Goal: Information Seeking & Learning: Learn about a topic

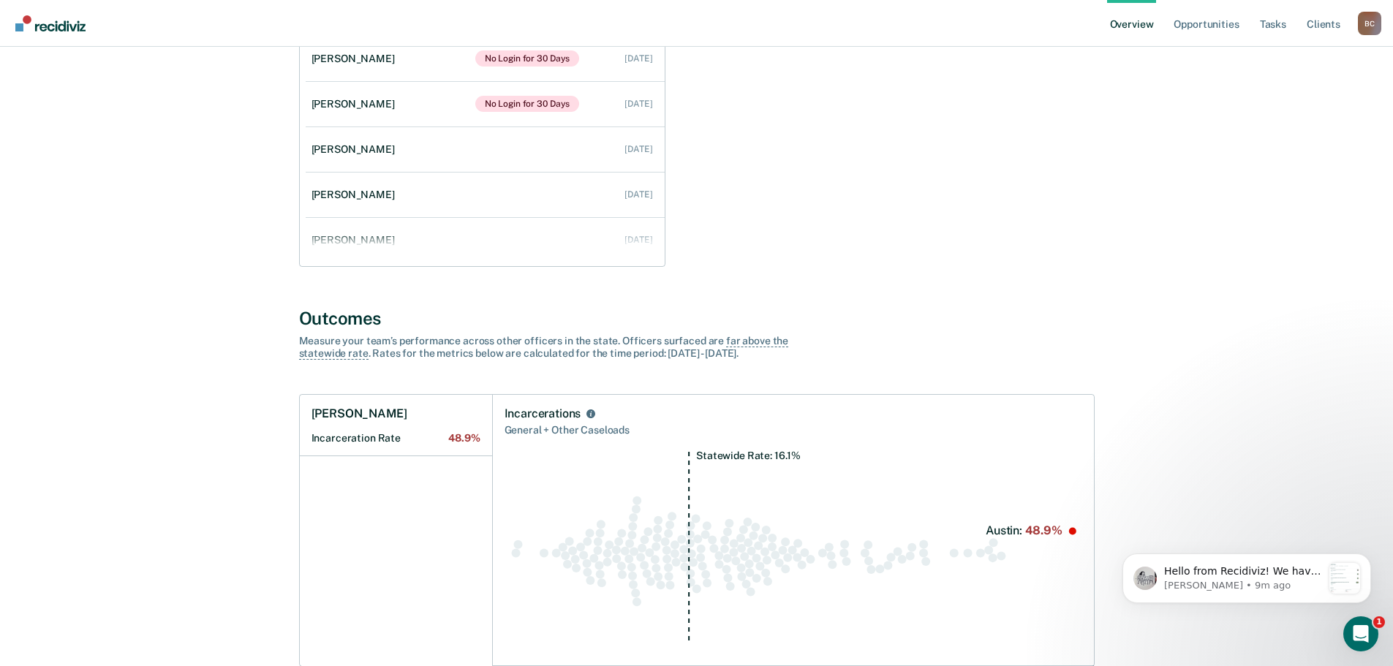
scroll to position [585, 0]
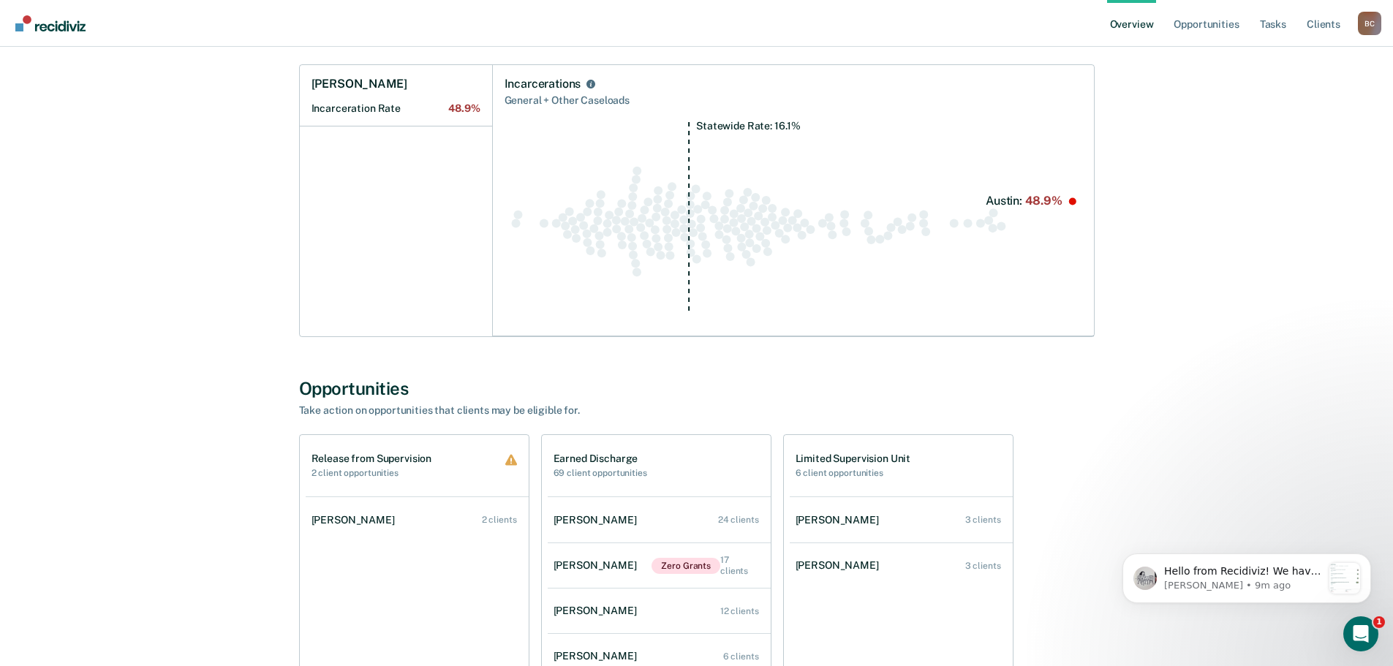
click at [520, 215] on circle "Swarm plot of all incarceration rates in the state for NOT_SEX_OFFENSE caseload…" at bounding box center [518, 215] width 9 height 9
click at [519, 217] on circle "Swarm plot of all incarceration rates in the state for NOT_SEX_OFFENSE caseload…" at bounding box center [518, 215] width 9 height 9
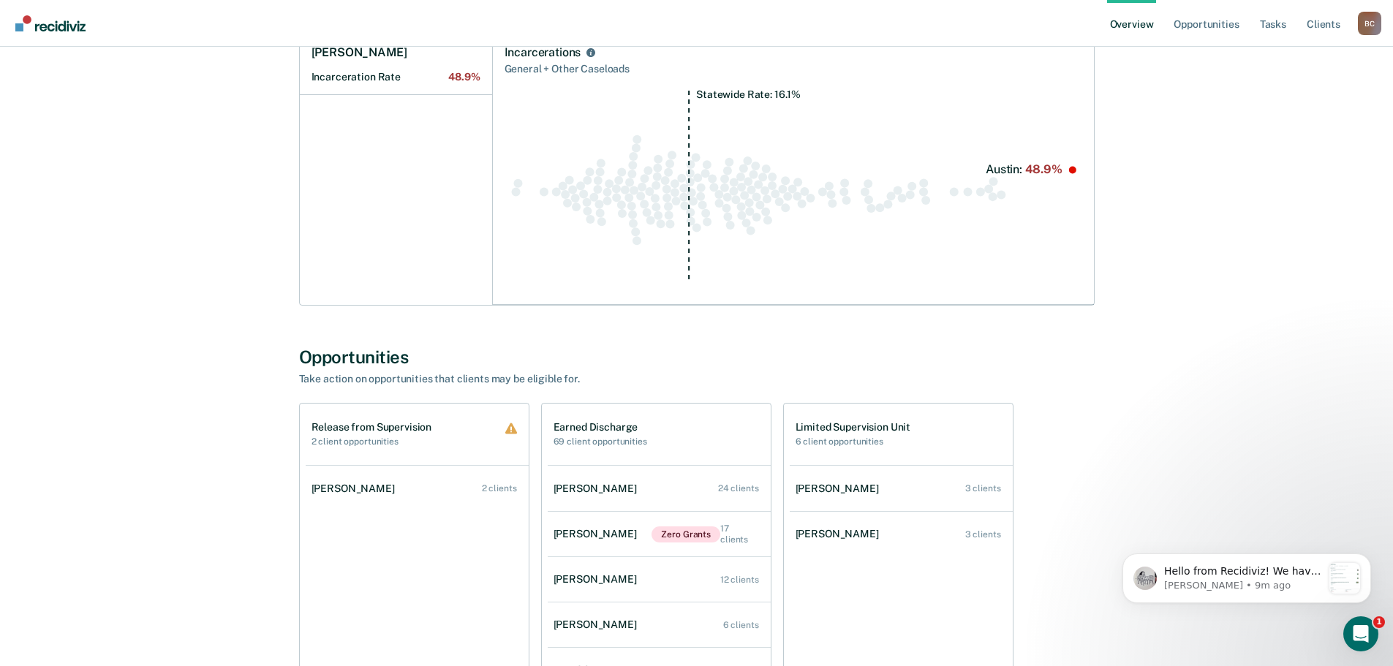
scroll to position [470, 0]
